Goal: Task Accomplishment & Management: Manage account settings

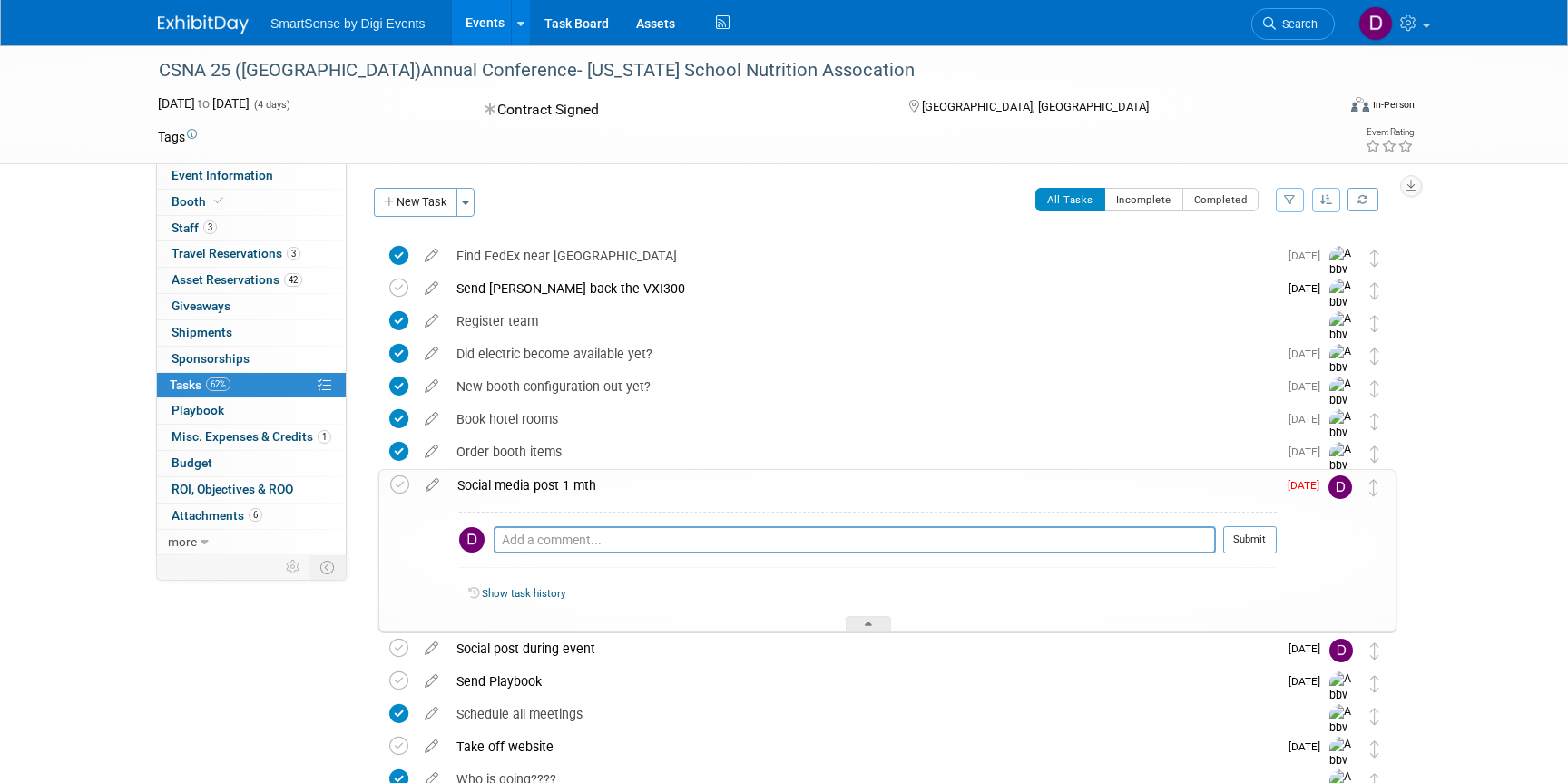
click at [1314, 491] on span "Sep 29" at bounding box center [1308, 485] width 41 height 13
click at [434, 485] on icon at bounding box center [432, 481] width 31 height 23
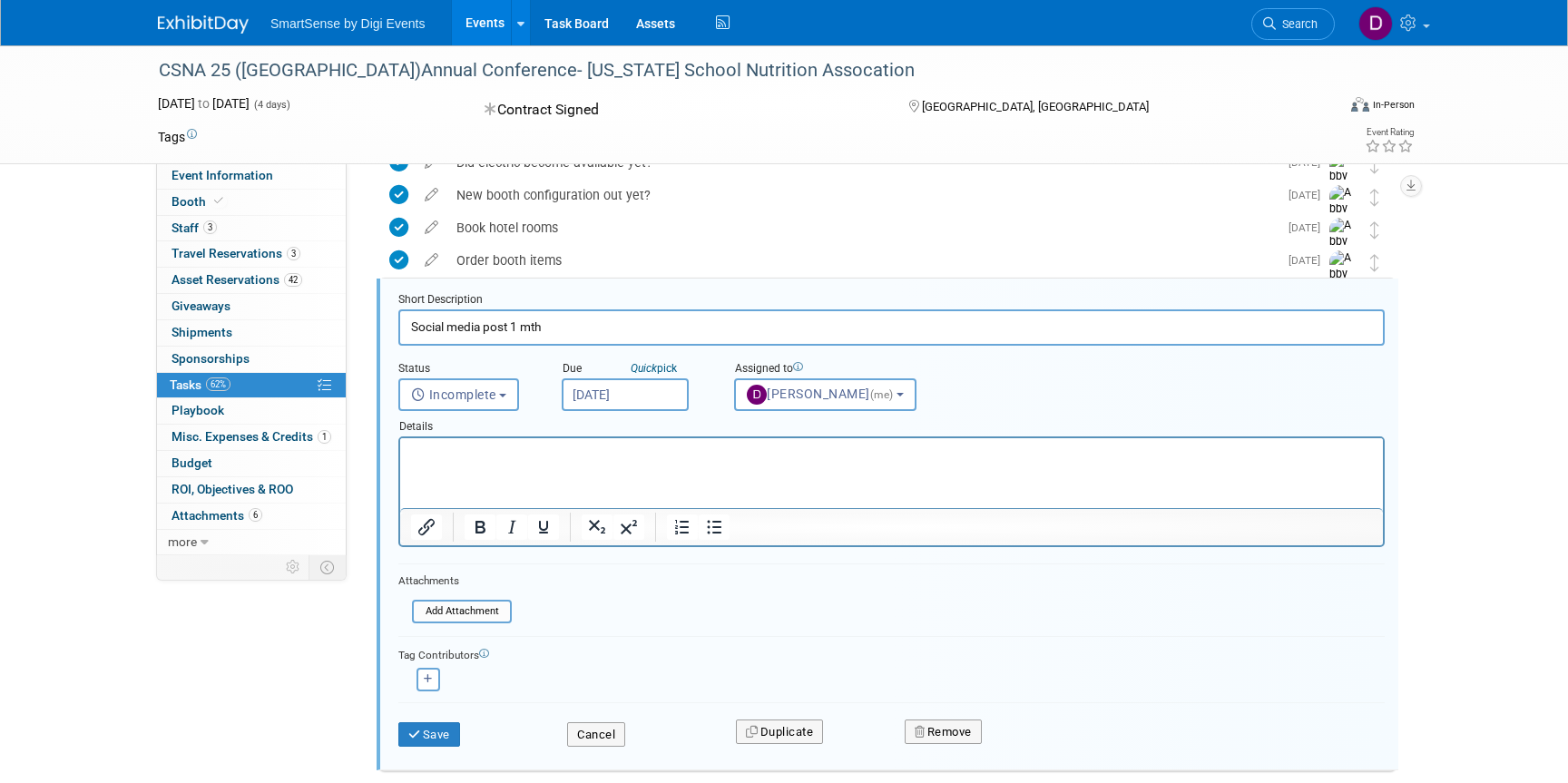
scroll to position [200, 0]
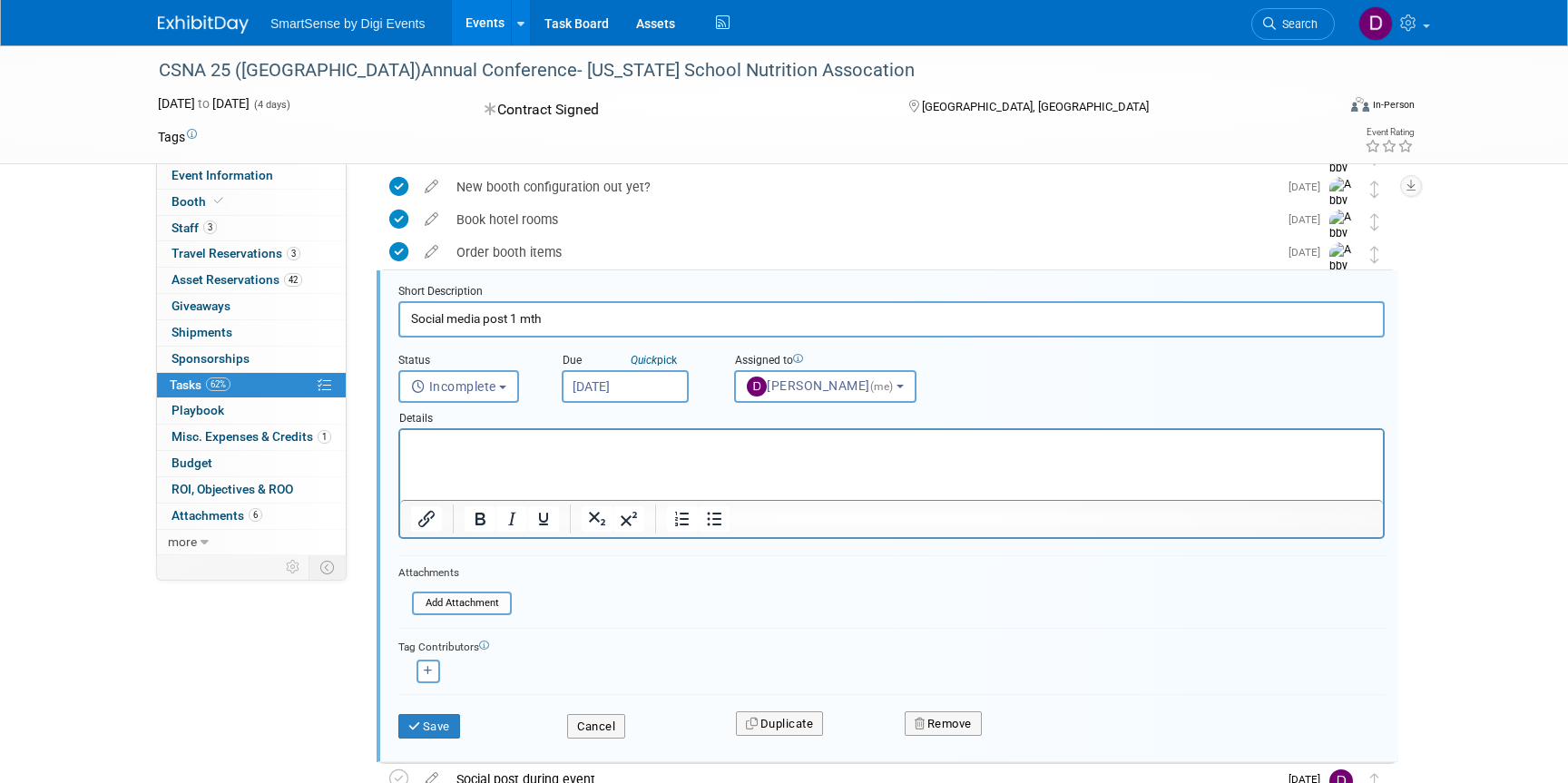
click at [624, 380] on input "Sep 29, 2025" at bounding box center [625, 385] width 127 height 32
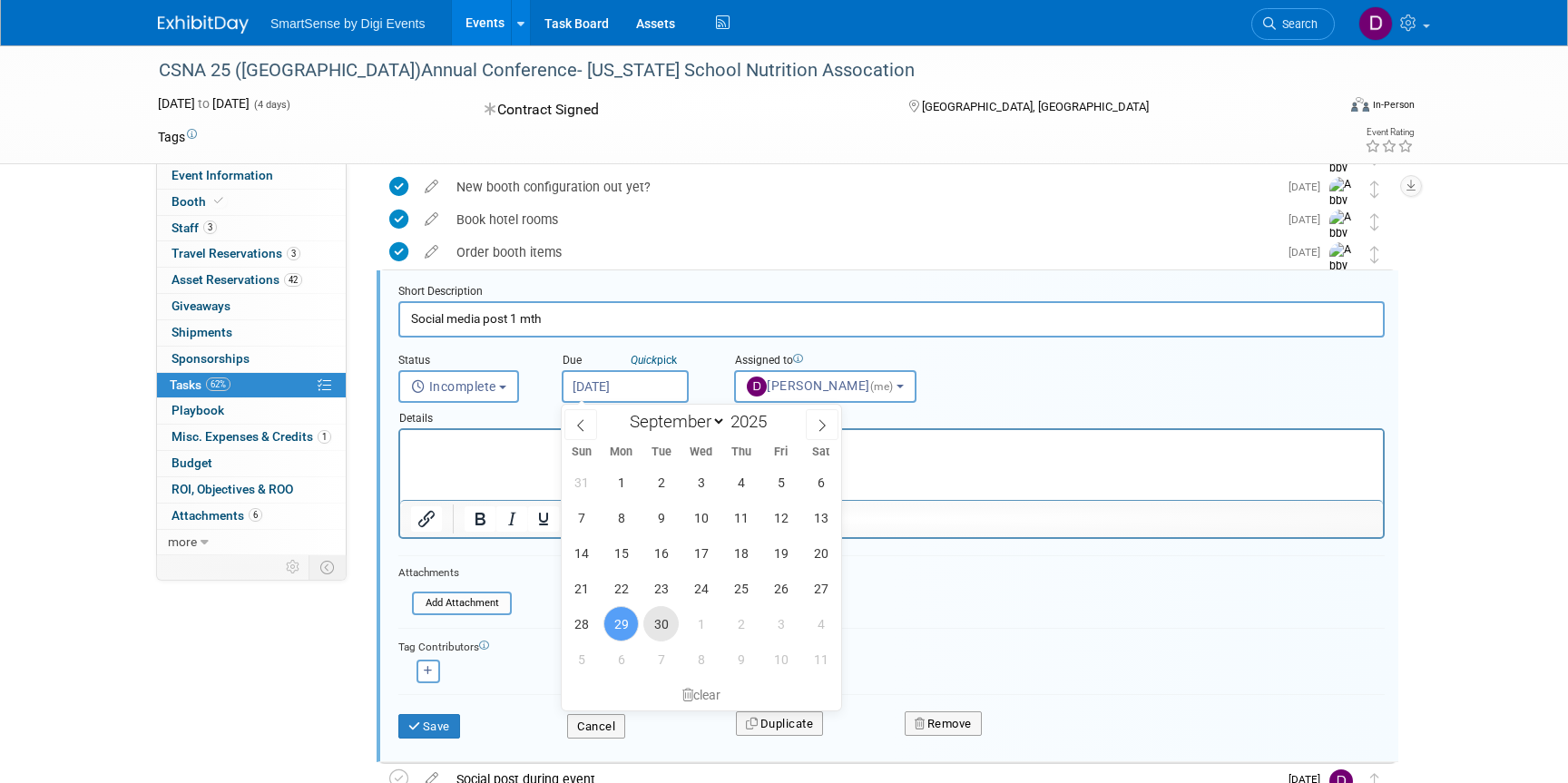
click at [660, 622] on span "30" at bounding box center [661, 624] width 35 height 35
type input "Sep 30, 2025"
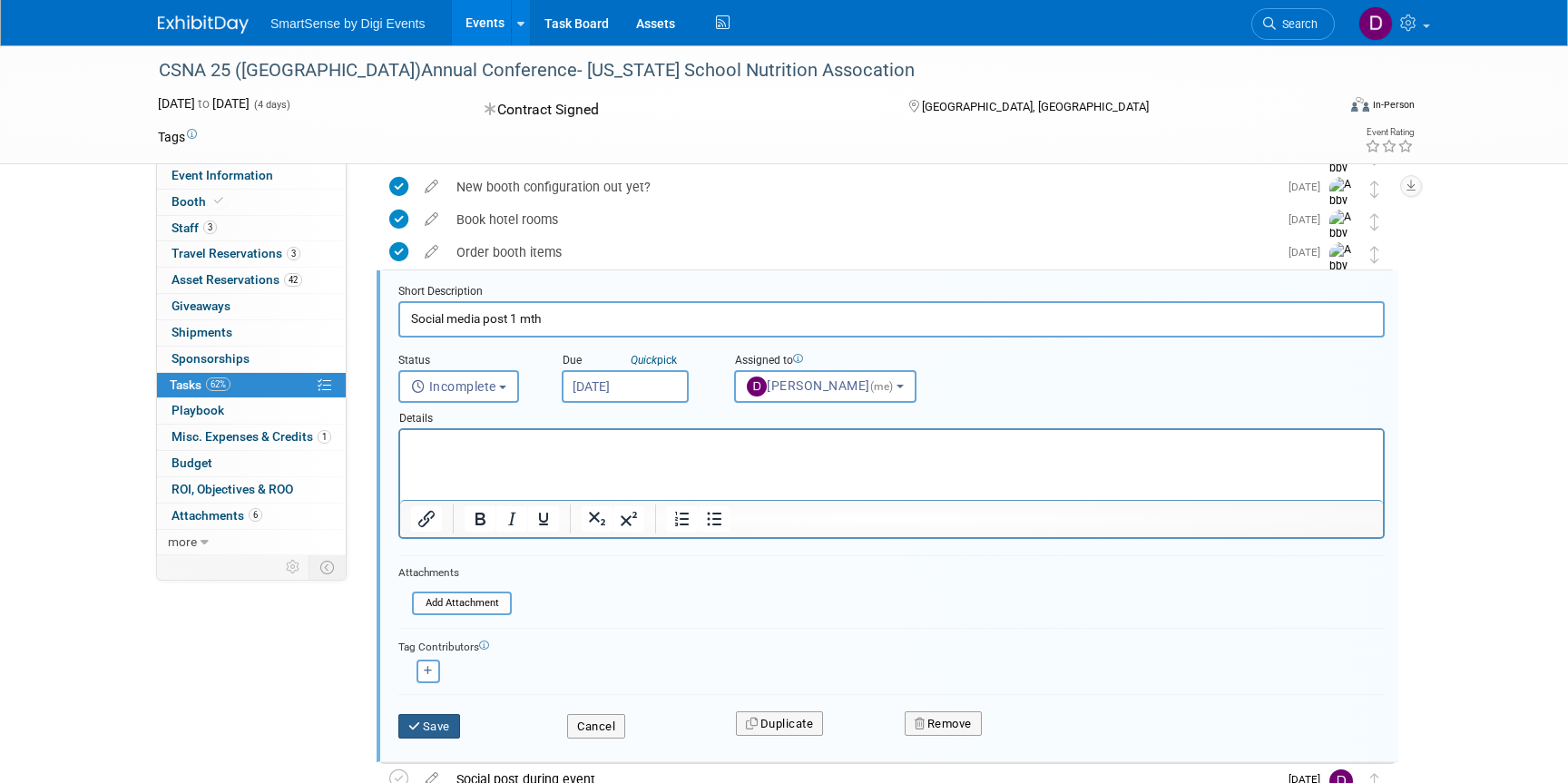
click at [441, 726] on button "Save" at bounding box center [429, 726] width 62 height 25
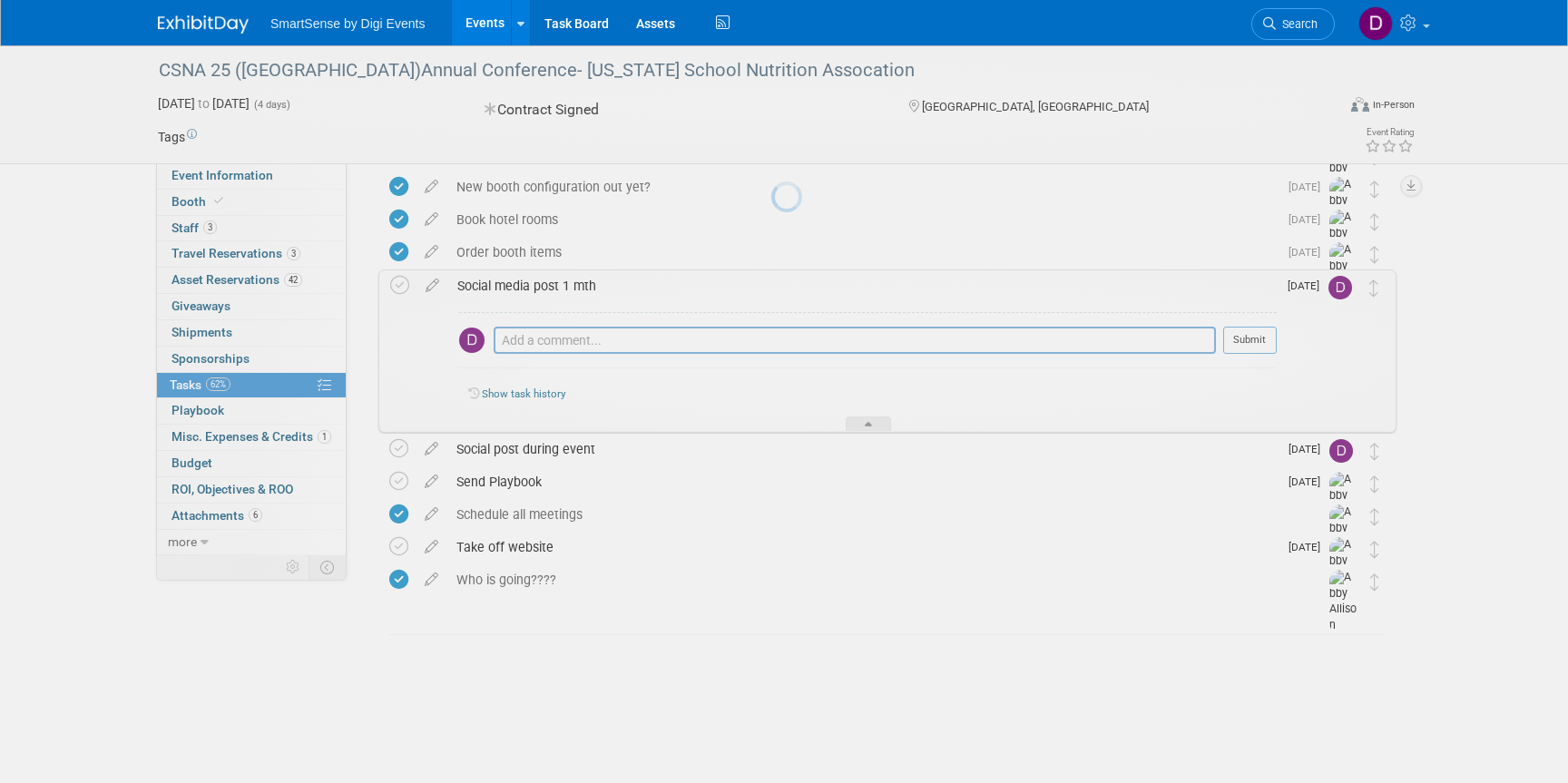
scroll to position [124, 0]
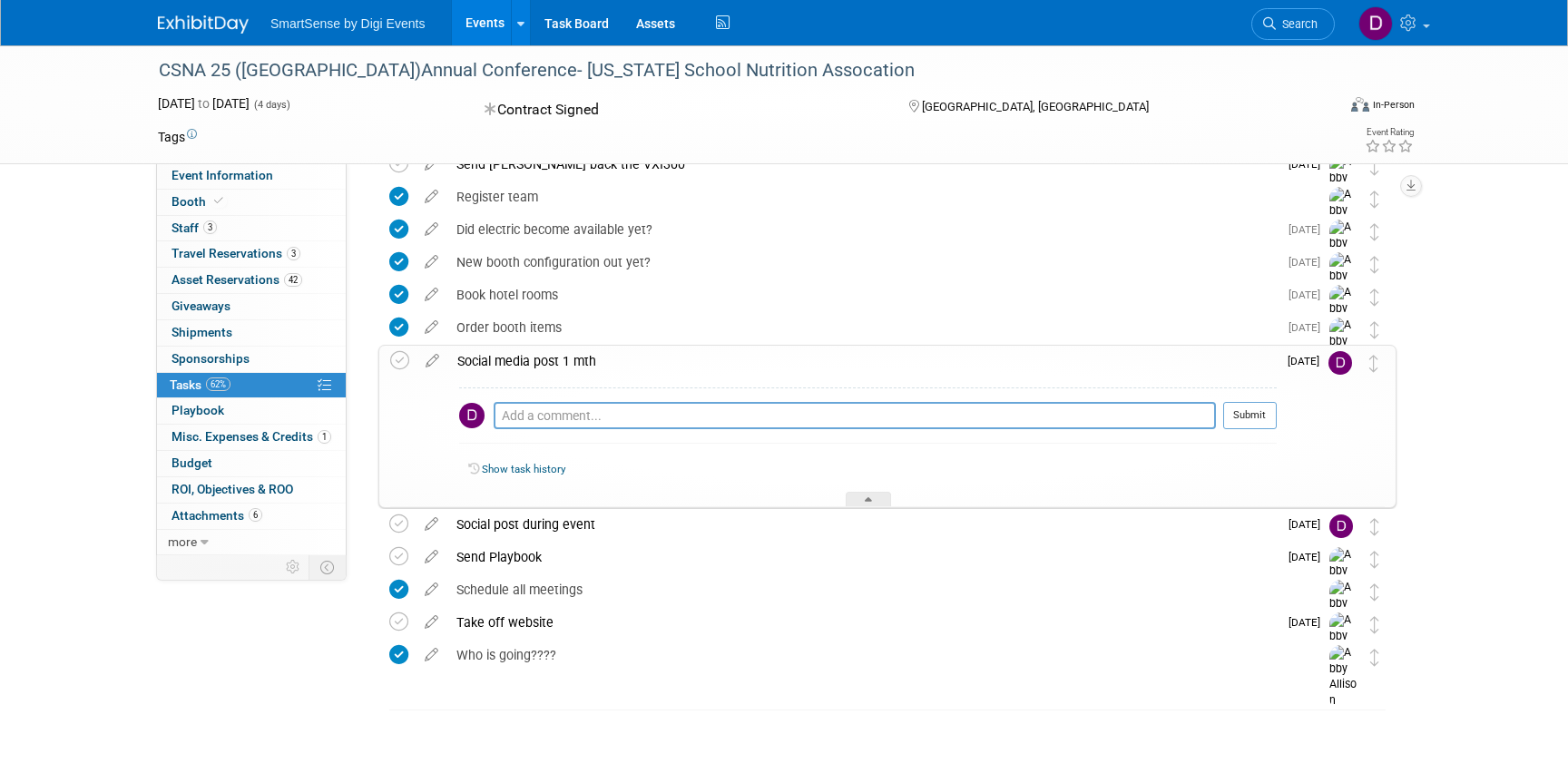
click at [295, 667] on div "Event Information Event Info Booth Booth 3 Staff 3 Staff 3 Travel Reservations …" at bounding box center [784, 334] width 1280 height 826
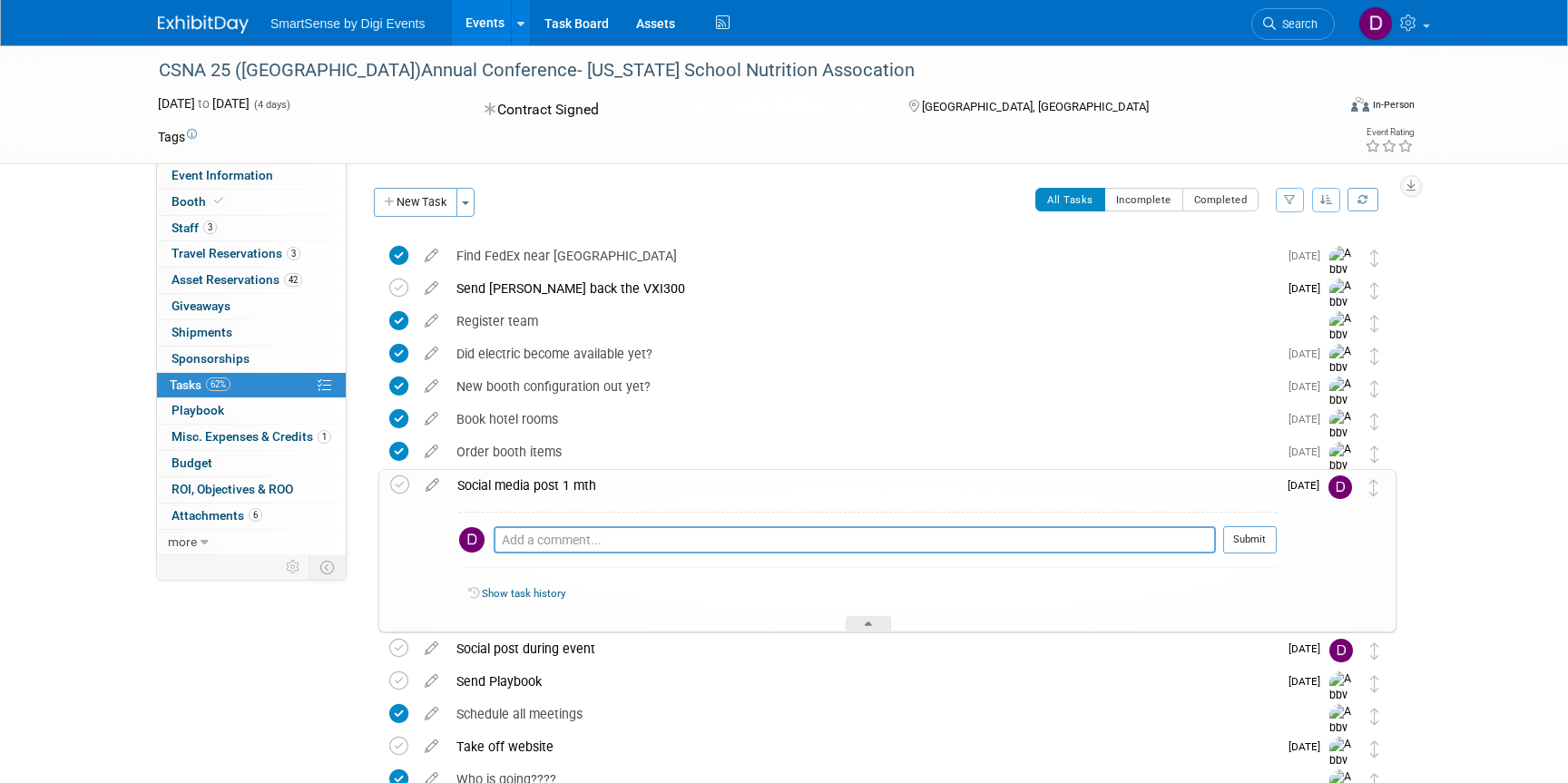
click at [239, 19] on img at bounding box center [203, 25] width 91 height 18
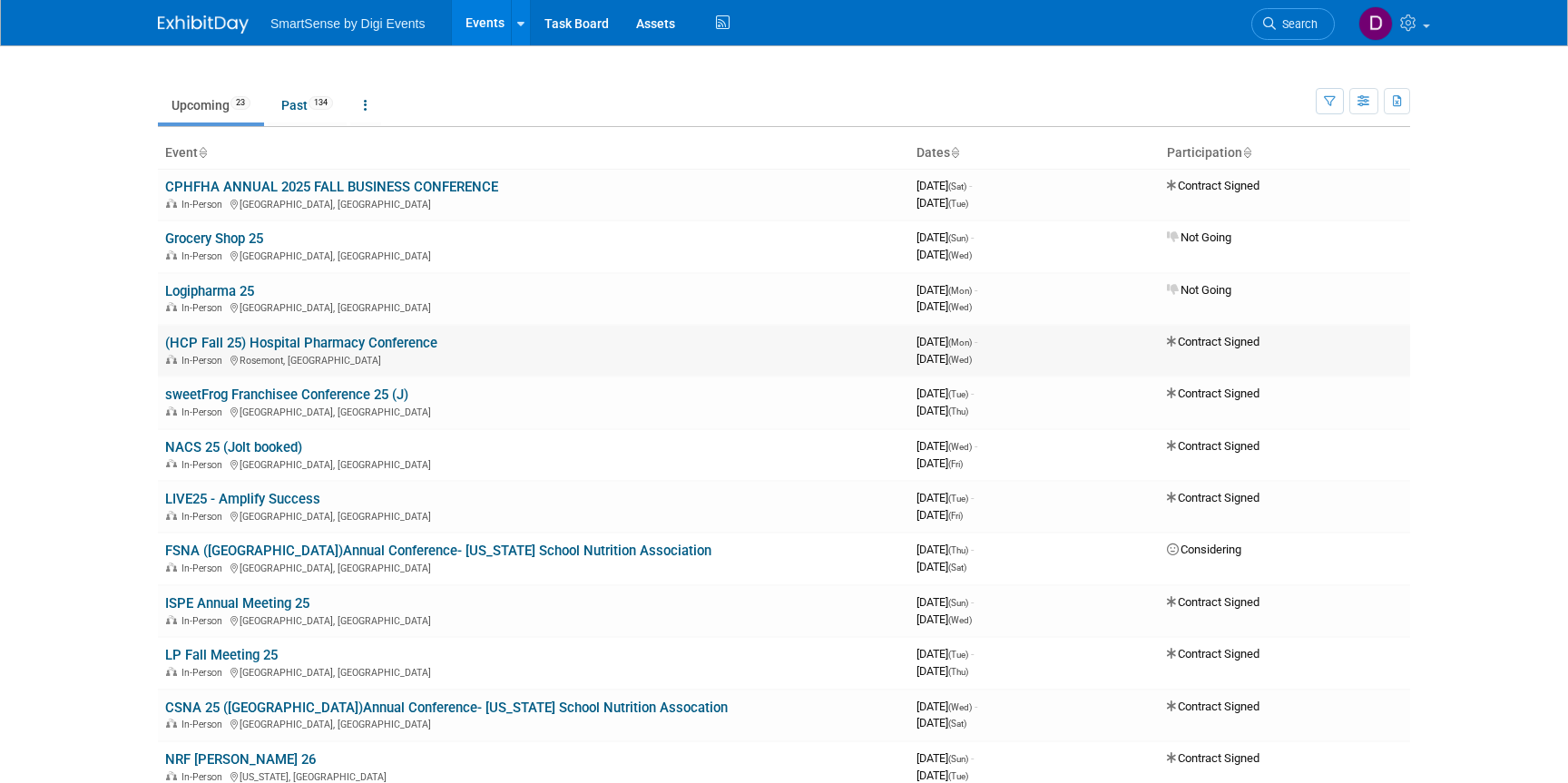
click at [299, 339] on link "(HCP Fall 25) Hospital Pharmacy Conference" at bounding box center [301, 343] width 272 height 17
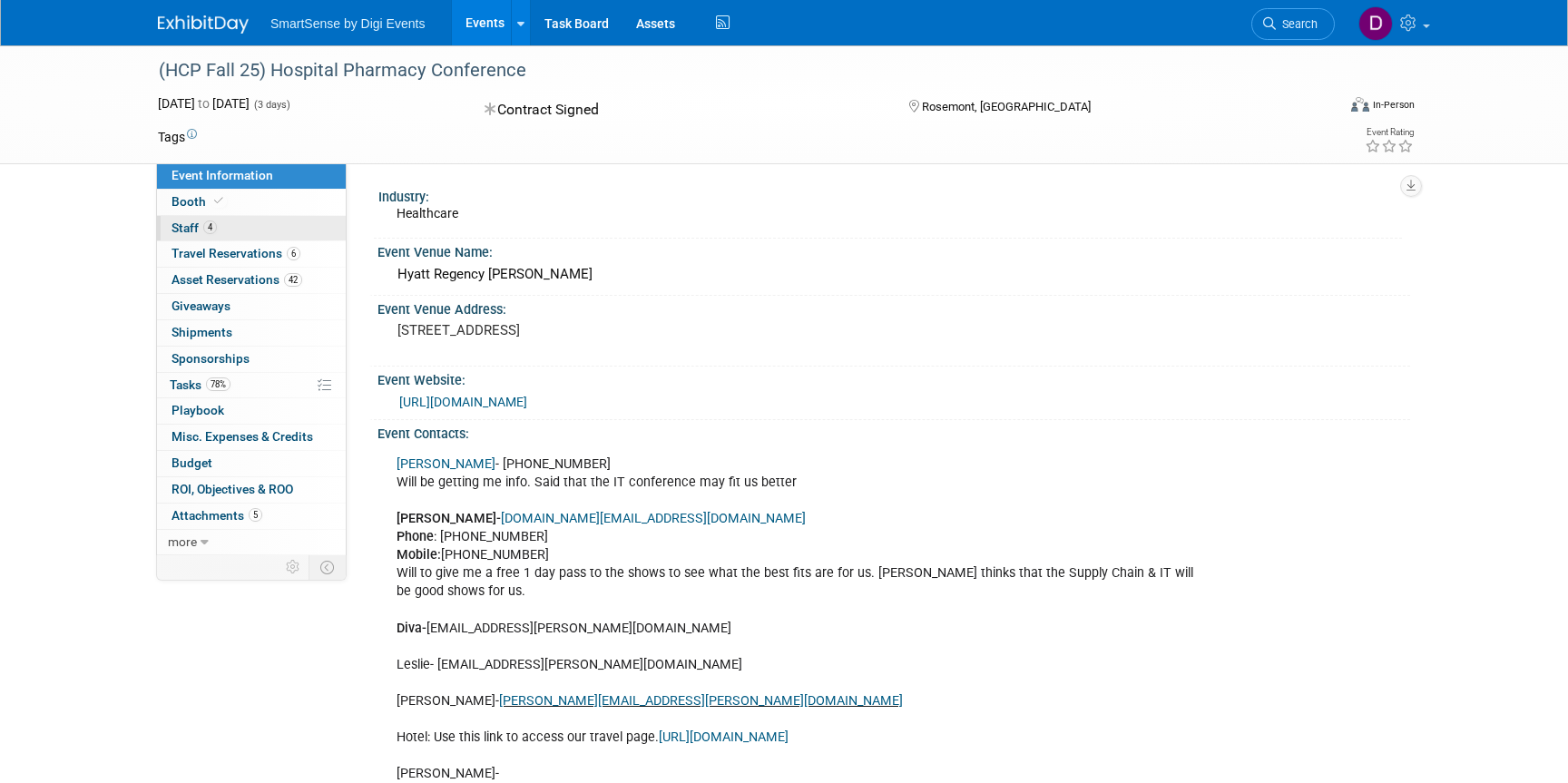
click at [181, 225] on span "Staff 4" at bounding box center [193, 227] width 45 height 15
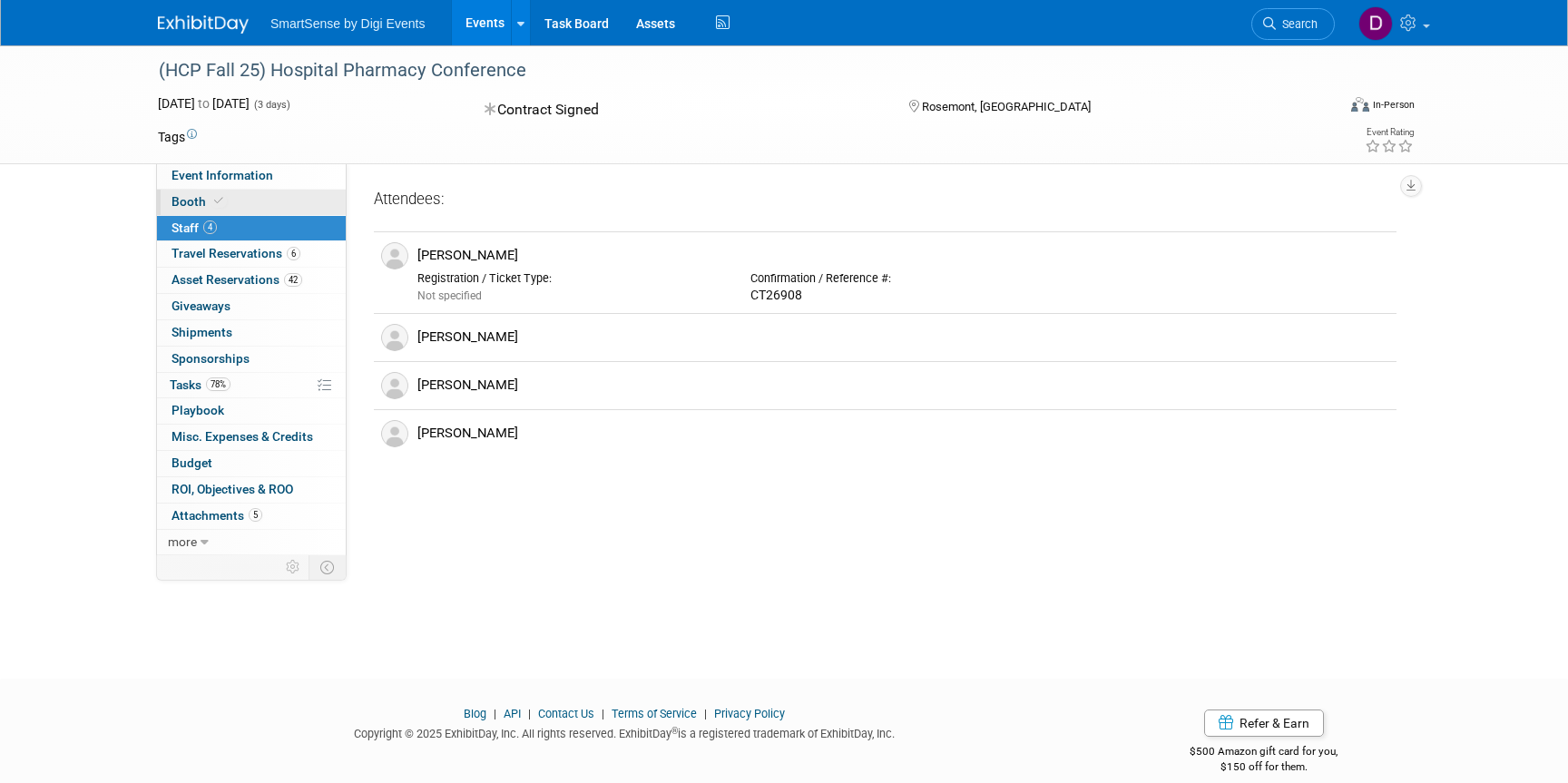
click at [215, 196] on icon at bounding box center [219, 201] width 9 height 10
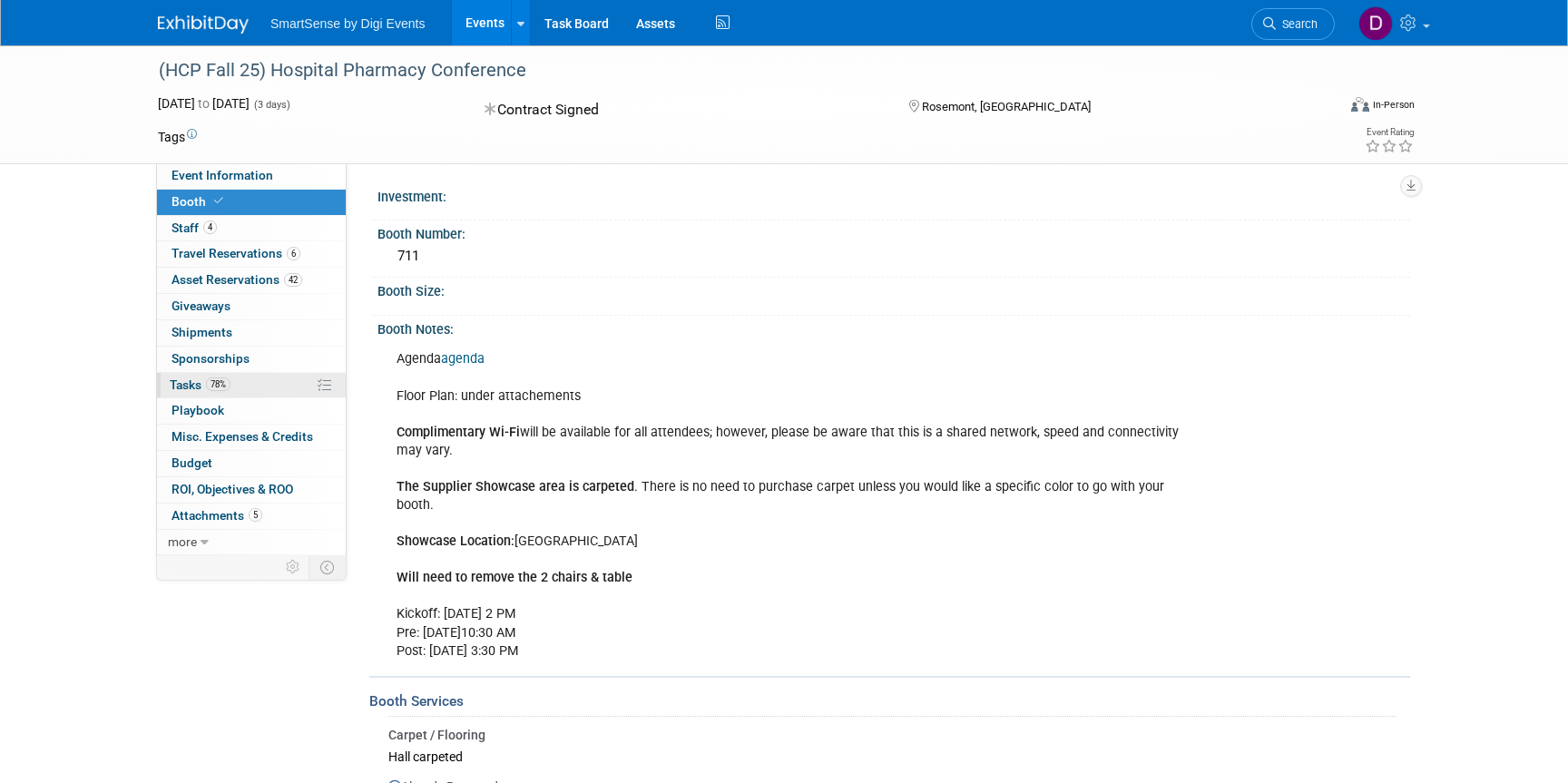
click at [197, 384] on span "Tasks 78%" at bounding box center [201, 385] width 61 height 15
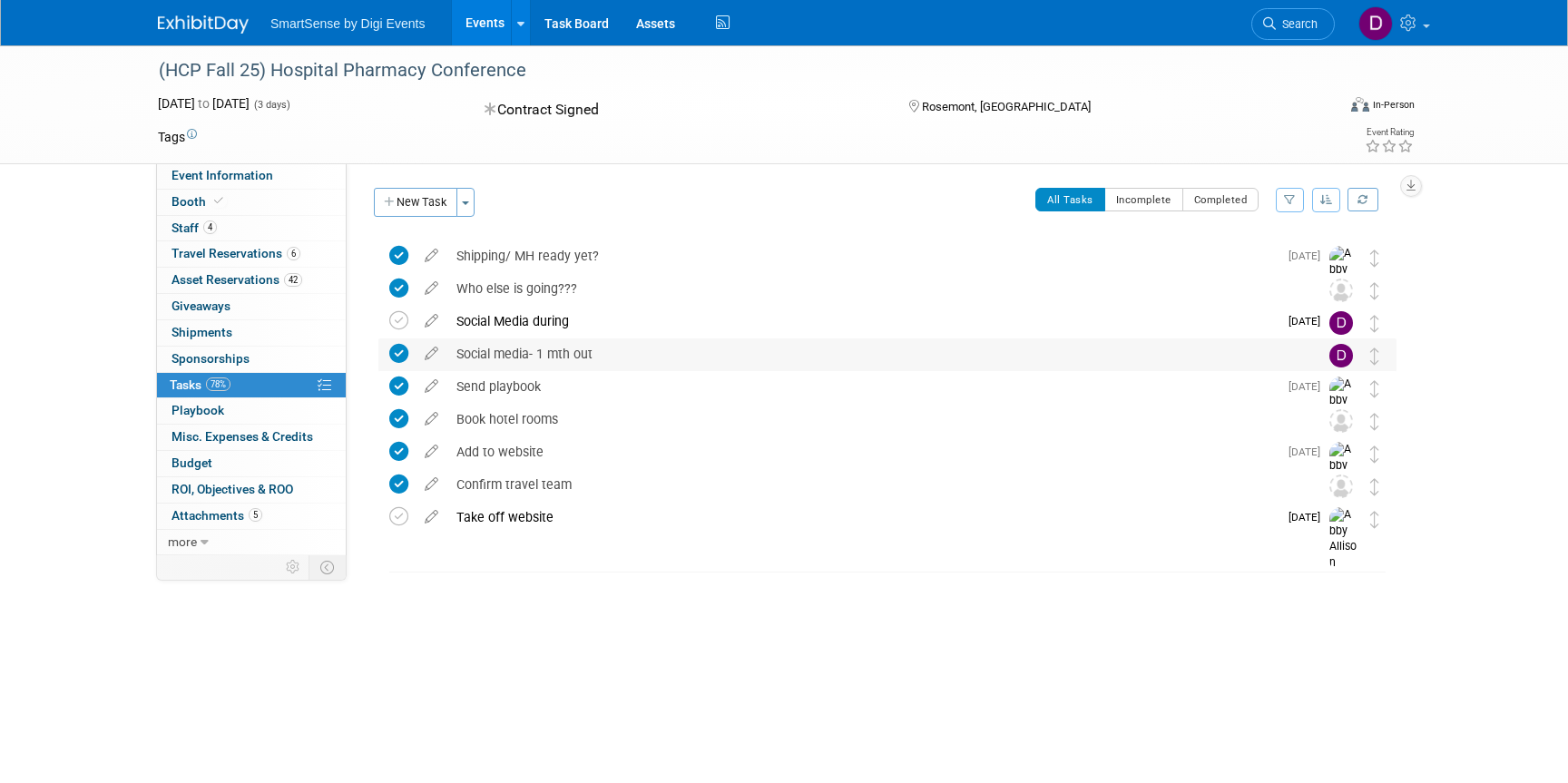
click at [533, 357] on div "Social media- 1 mth out" at bounding box center [870, 353] width 846 height 31
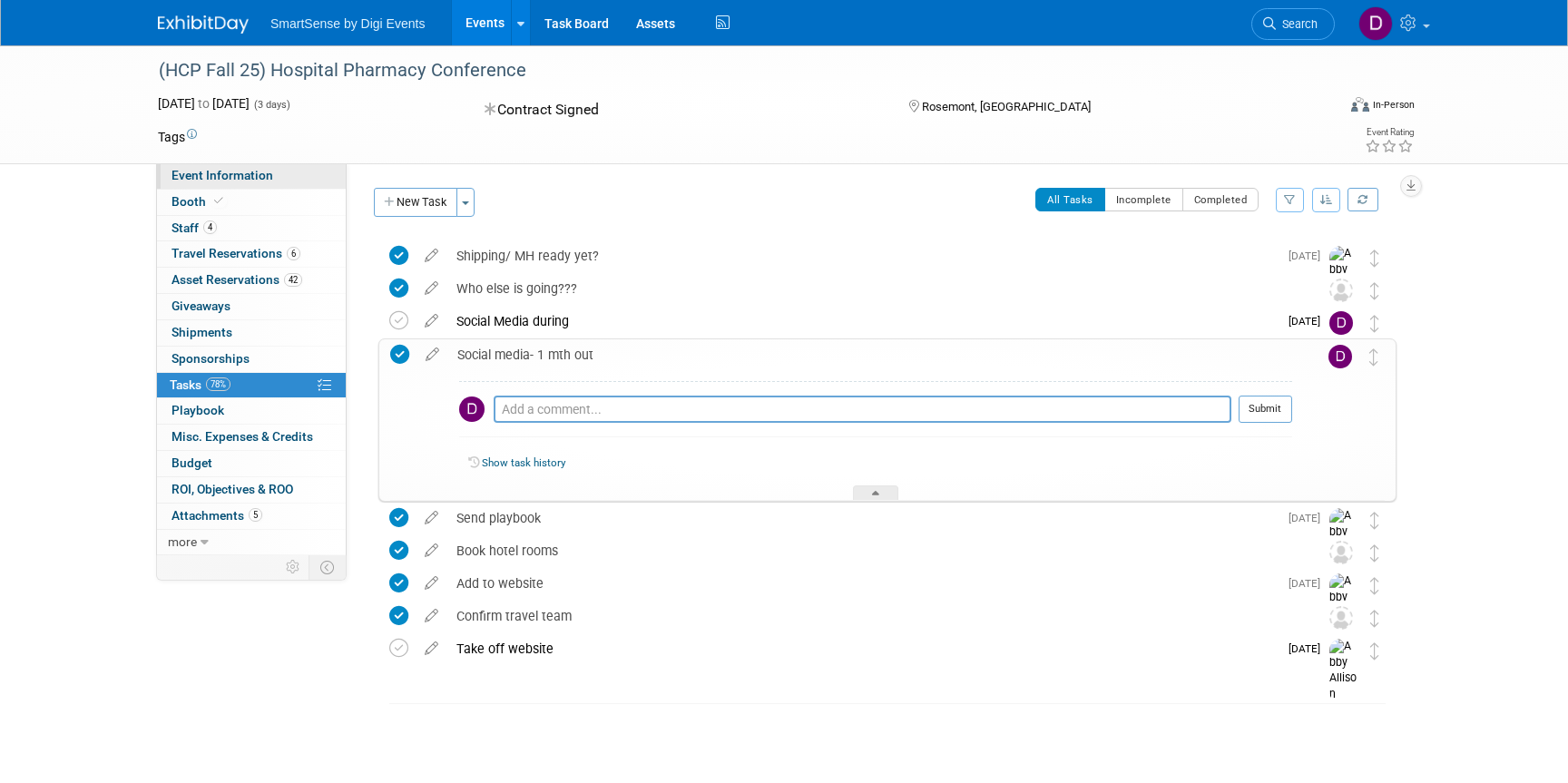
click at [225, 178] on span "Event Information" at bounding box center [222, 176] width 102 height 15
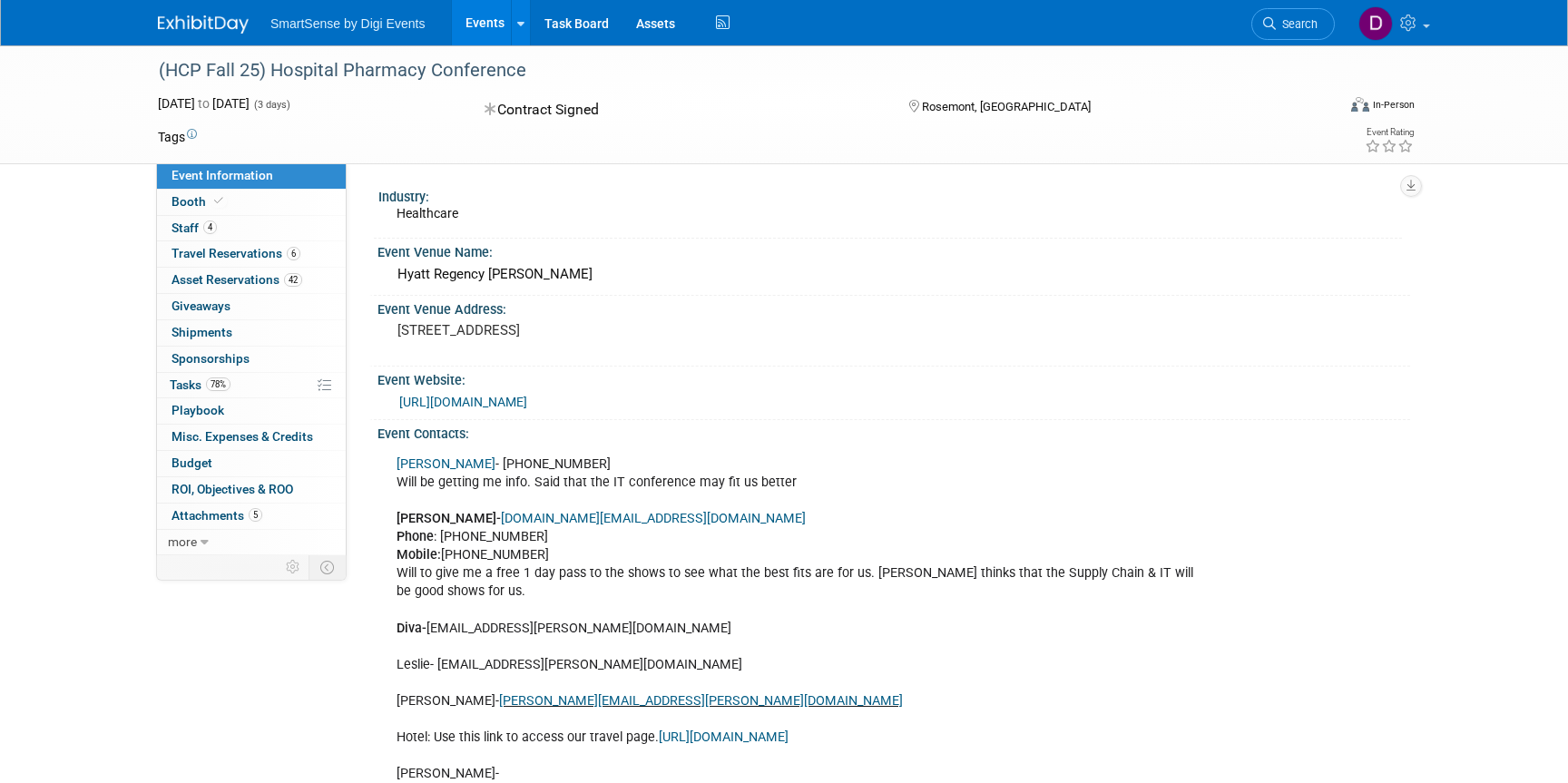
click at [521, 393] on div "[URL][DOMAIN_NAME]" at bounding box center [898, 402] width 998 height 21
click at [521, 402] on link "[URL][DOMAIN_NAME]" at bounding box center [463, 402] width 128 height 15
drag, startPoint x: 207, startPoint y: 70, endPoint x: 531, endPoint y: 74, distance: 324.0
click at [531, 74] on div "(HCP Fall 25) Hospital Pharmacy Conference" at bounding box center [729, 70] width 1155 height 32
copy div "Fall 25) Hospital Pharmacy Conference"
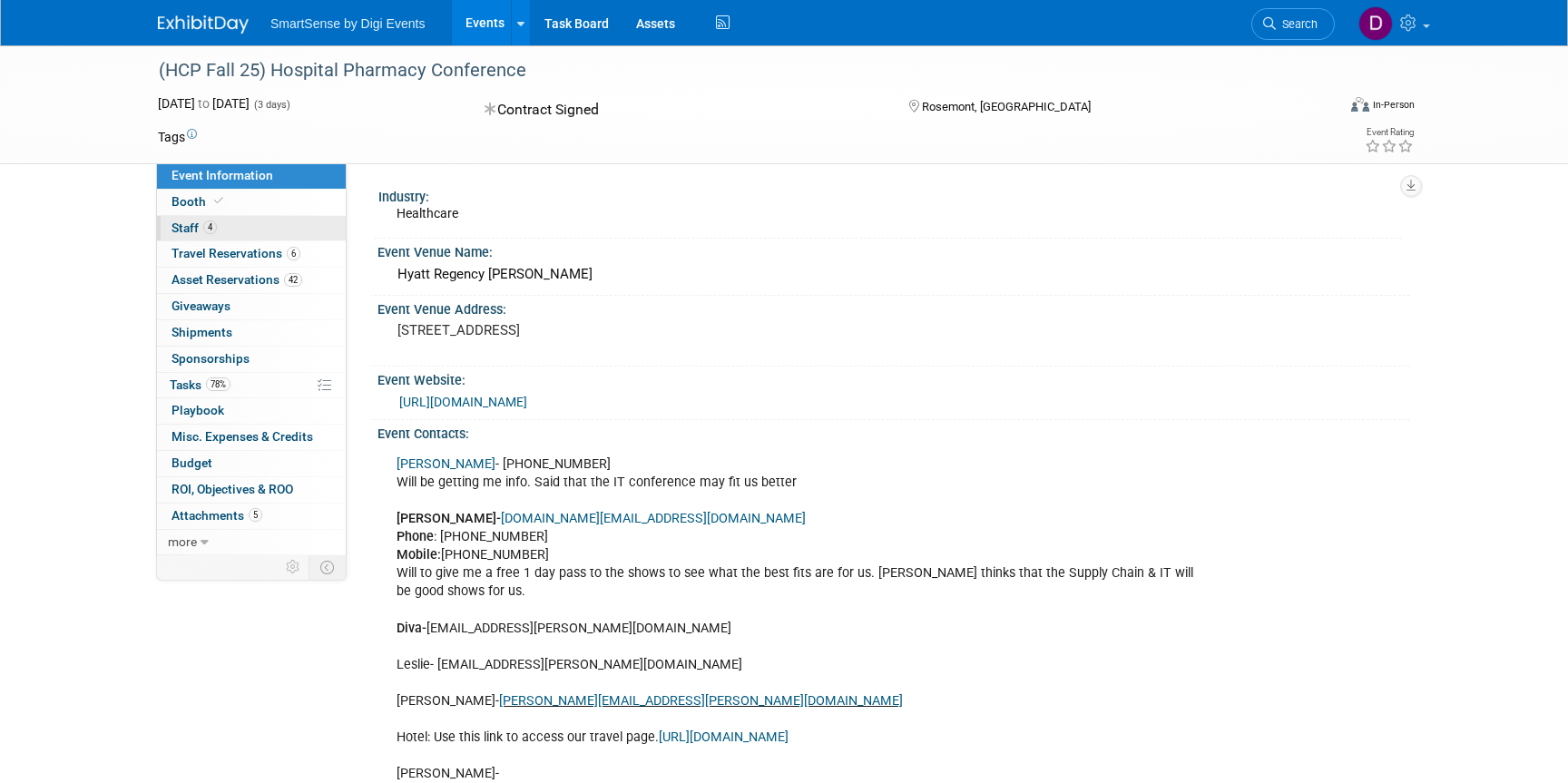
click at [180, 226] on span "Staff 4" at bounding box center [193, 227] width 45 height 15
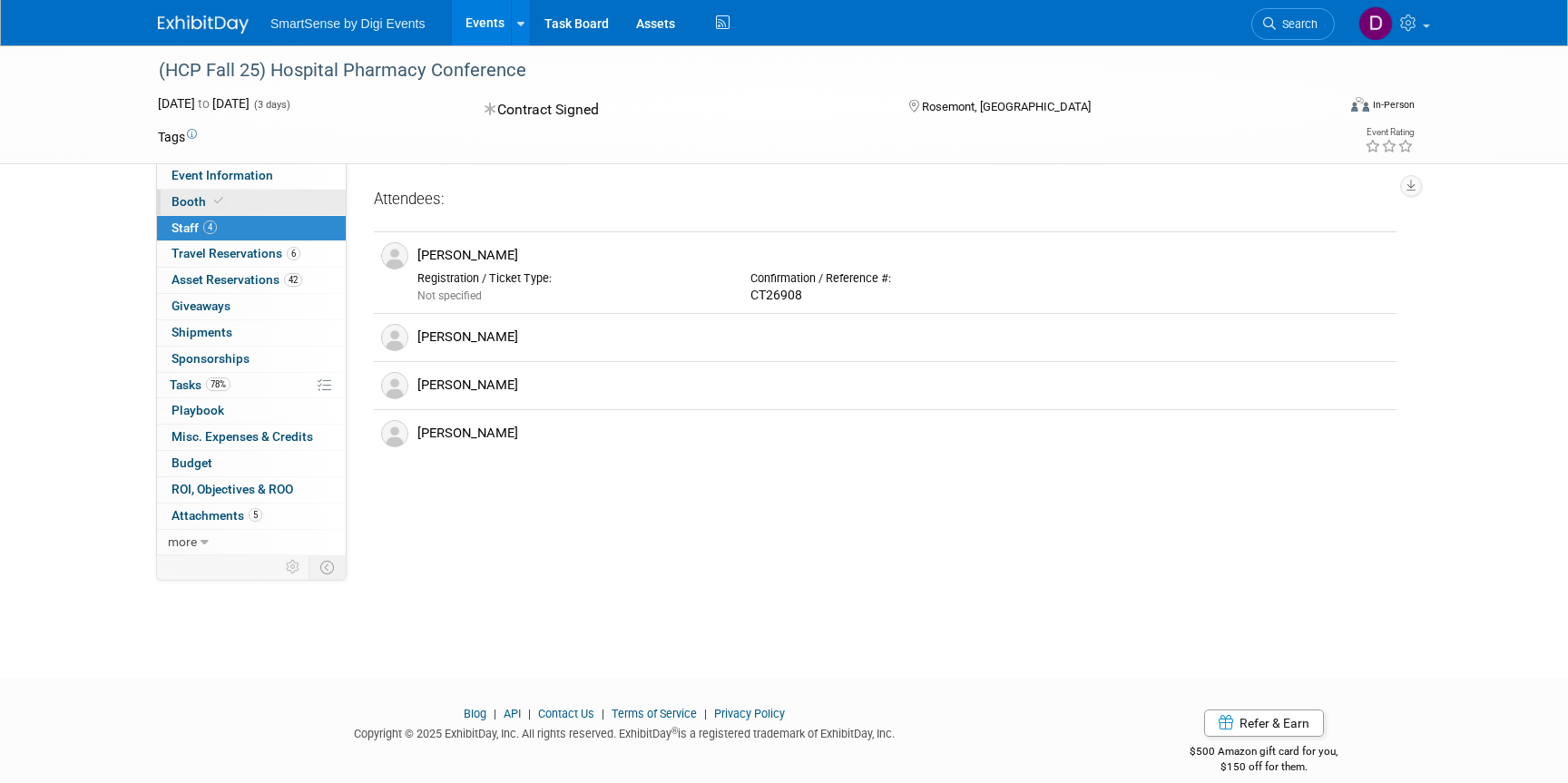
click at [188, 200] on span "Booth" at bounding box center [199, 202] width 55 height 15
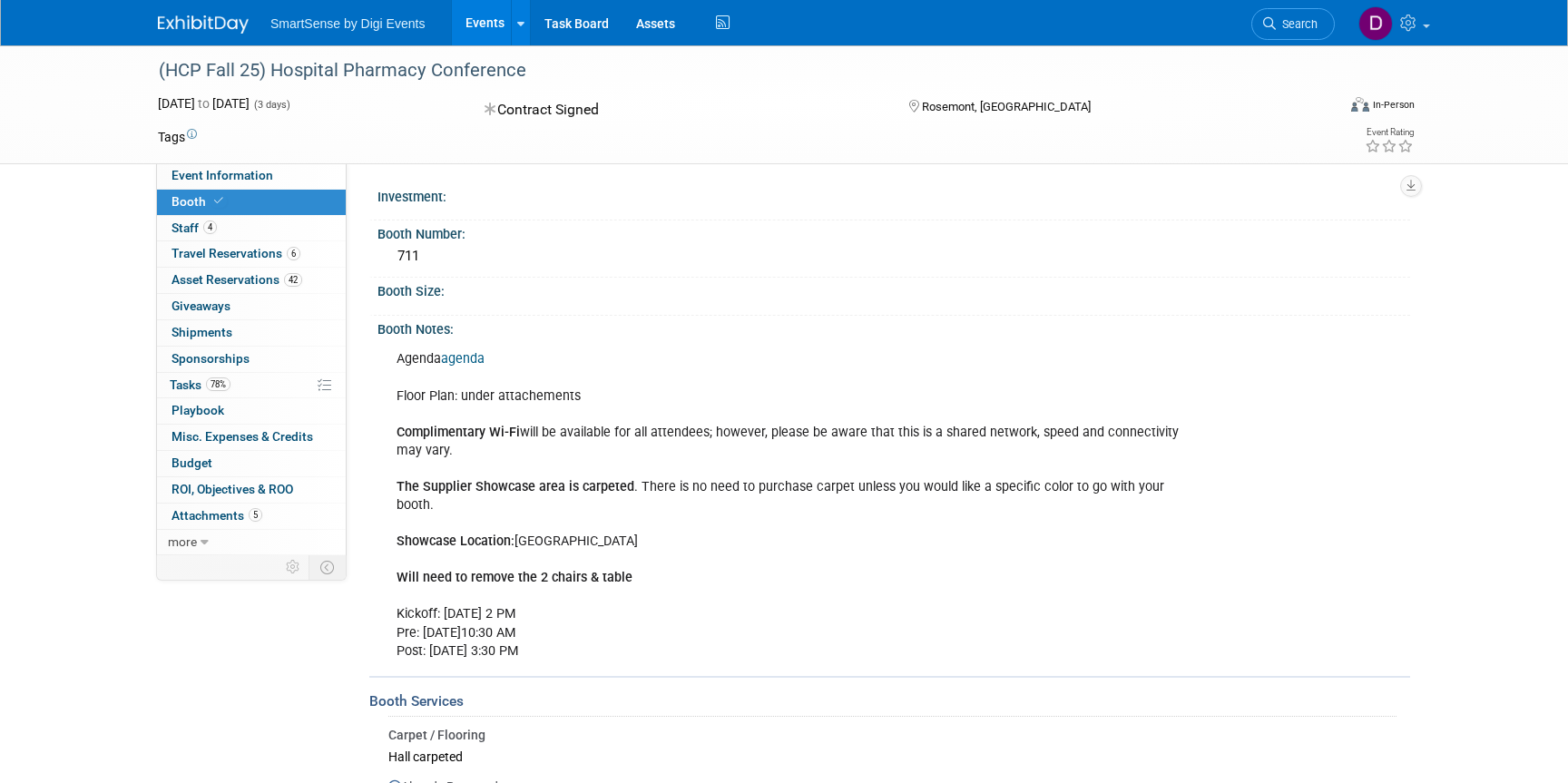
click at [242, 163] on div "(HCP Fall 25) Hospital Pharmacy Conference [DATE] to [DATE] (3 days) [DATE] to …" at bounding box center [784, 104] width 1280 height 118
click at [239, 179] on span "Event Information" at bounding box center [222, 176] width 102 height 15
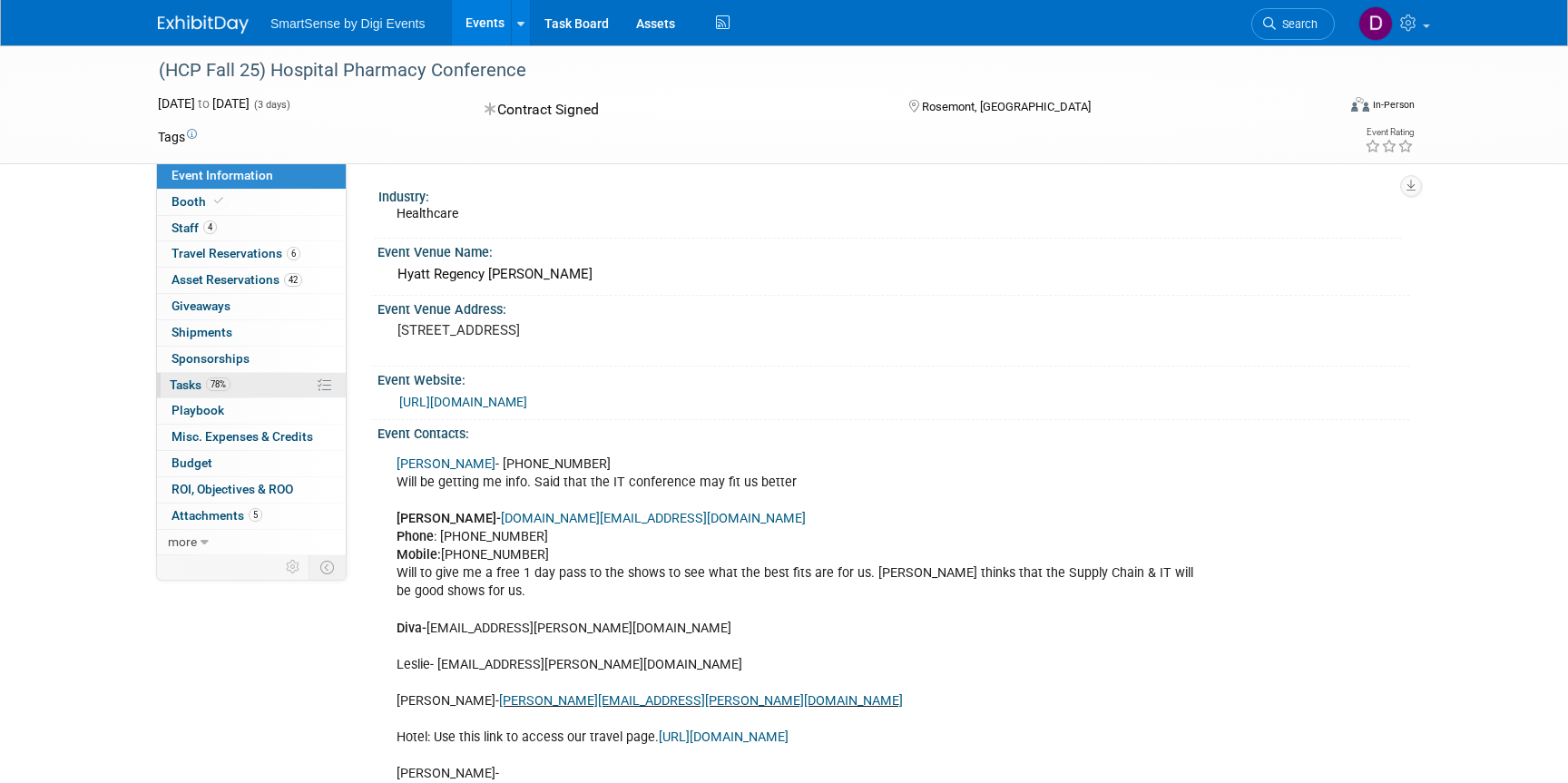
click at [191, 377] on span "Tasks 78%" at bounding box center [201, 385] width 61 height 15
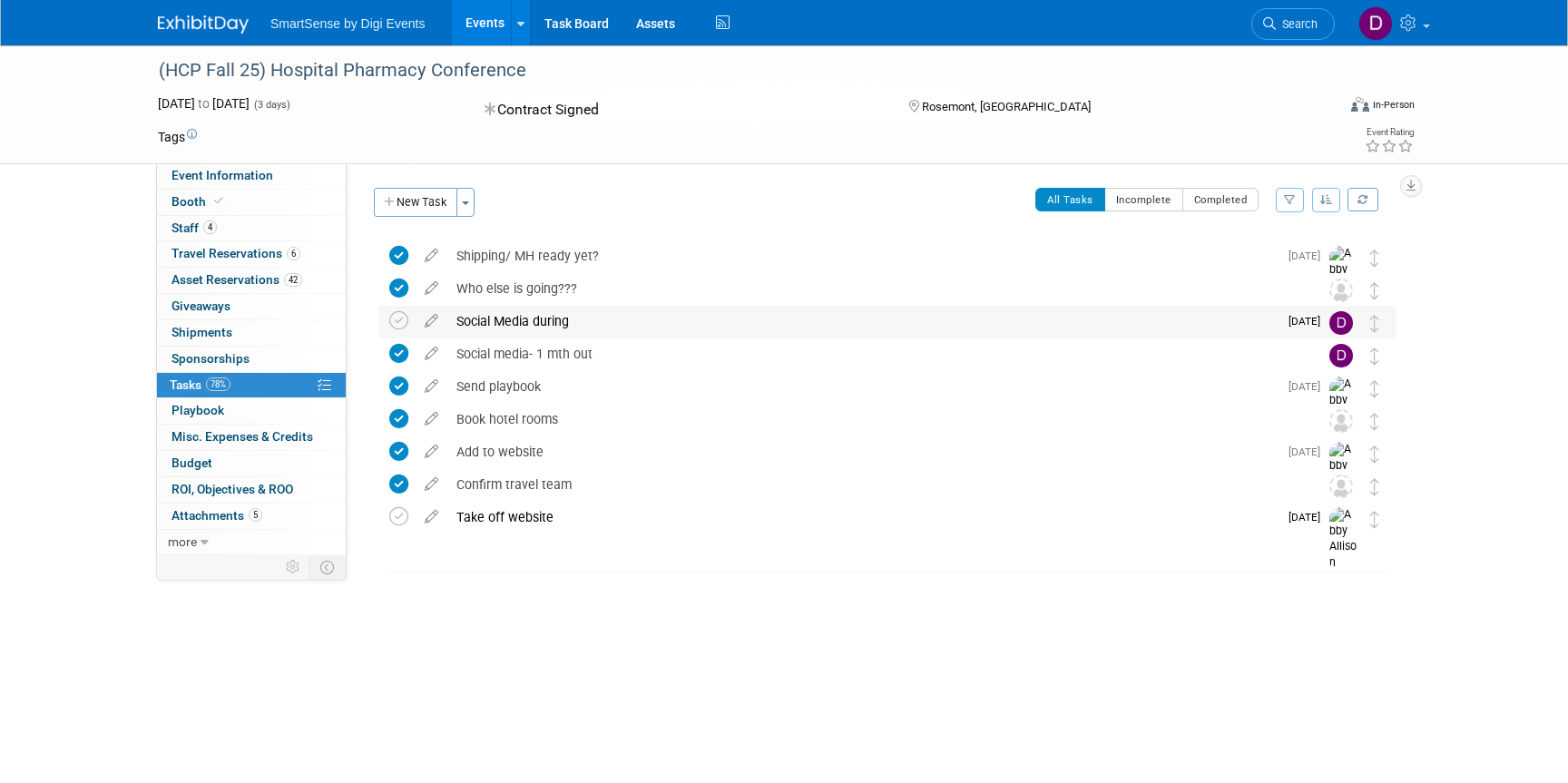
click at [576, 317] on div "Social Media during" at bounding box center [863, 321] width 830 height 31
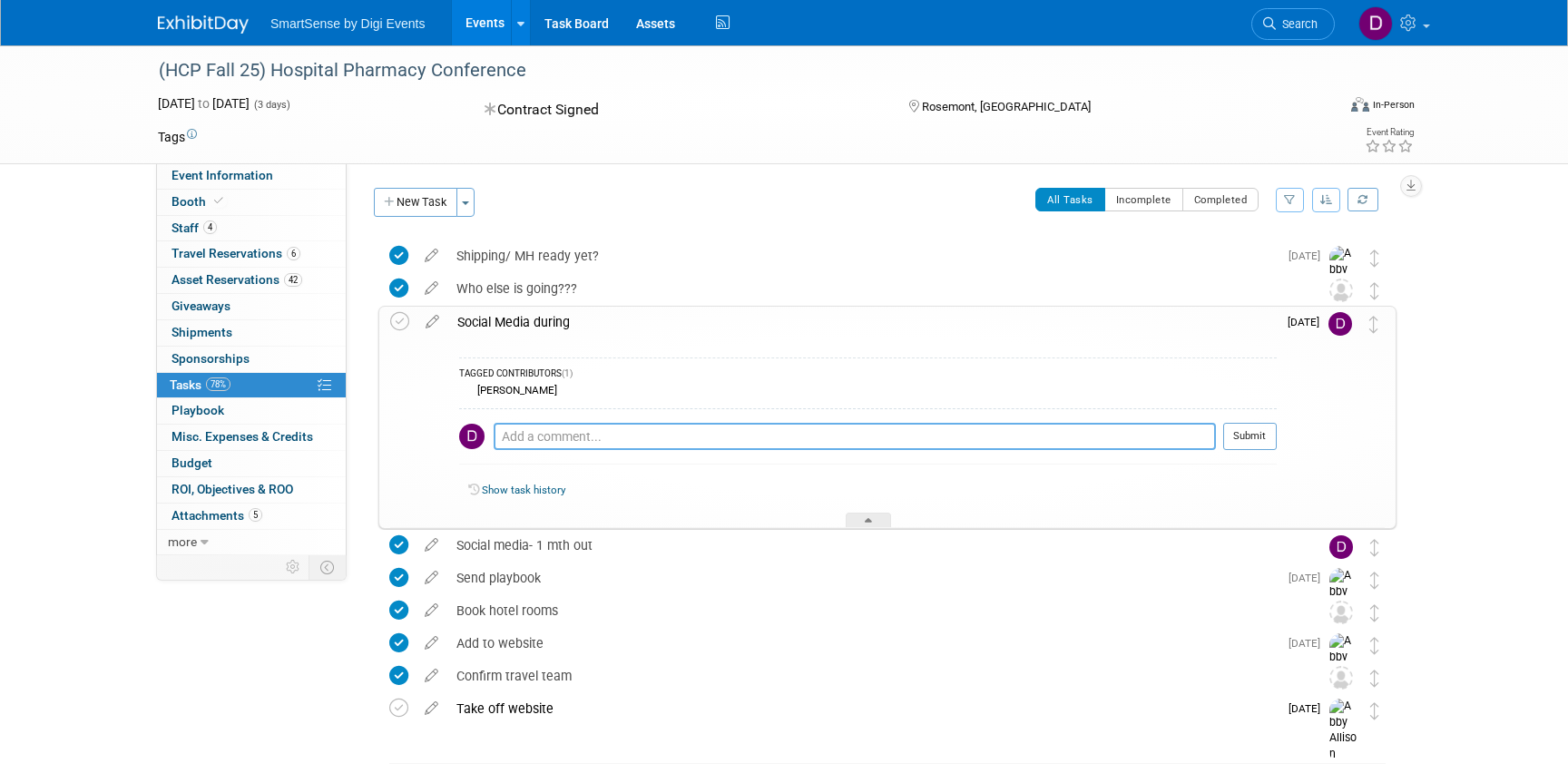
click at [544, 439] on textarea at bounding box center [854, 435] width 722 height 27
paste textarea "[URL][DOMAIN_NAME]"
type textarea "[URL][DOMAIN_NAME]"
click at [1240, 438] on button "Submit" at bounding box center [1250, 435] width 54 height 27
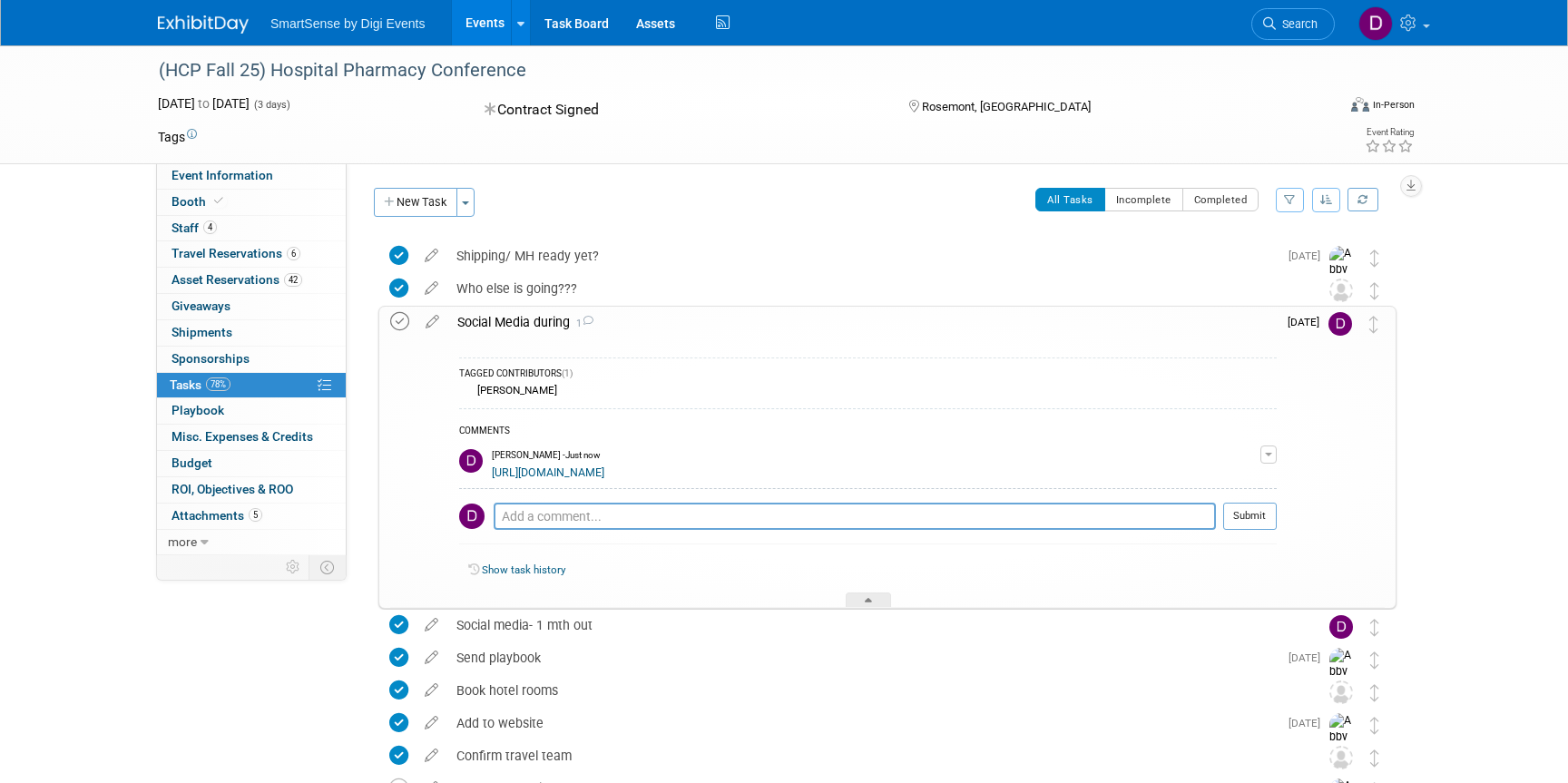
click at [403, 322] on icon at bounding box center [399, 322] width 19 height 19
click at [329, 616] on div "Event Information Event Info Booth Booth 4 Staff 4 Staff 6 Travel Reservations …" at bounding box center [784, 462] width 1280 height 835
